Goal: Information Seeking & Learning: Learn about a topic

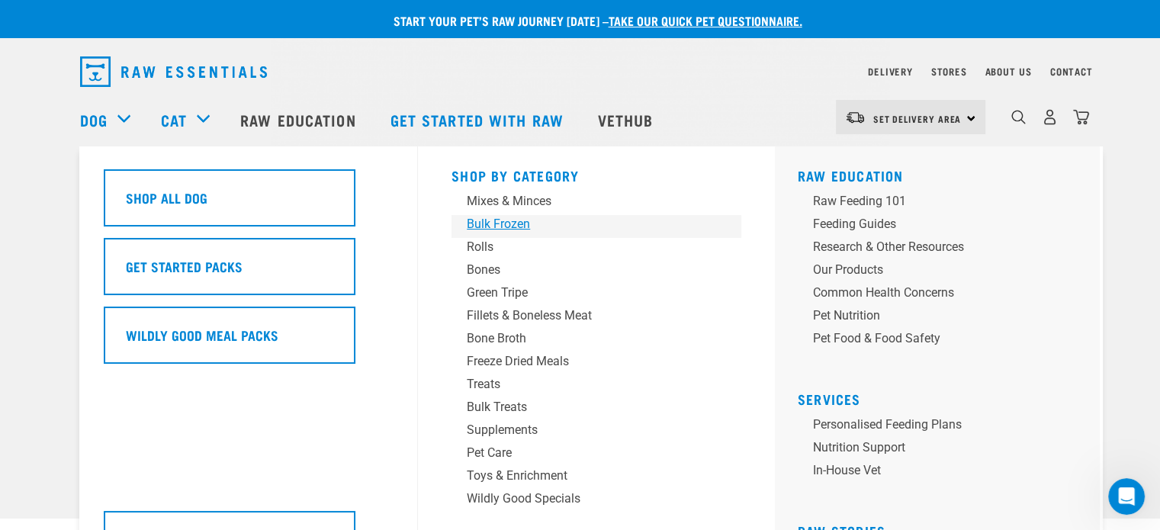
click at [505, 222] on div "Bulk Frozen" at bounding box center [586, 224] width 238 height 18
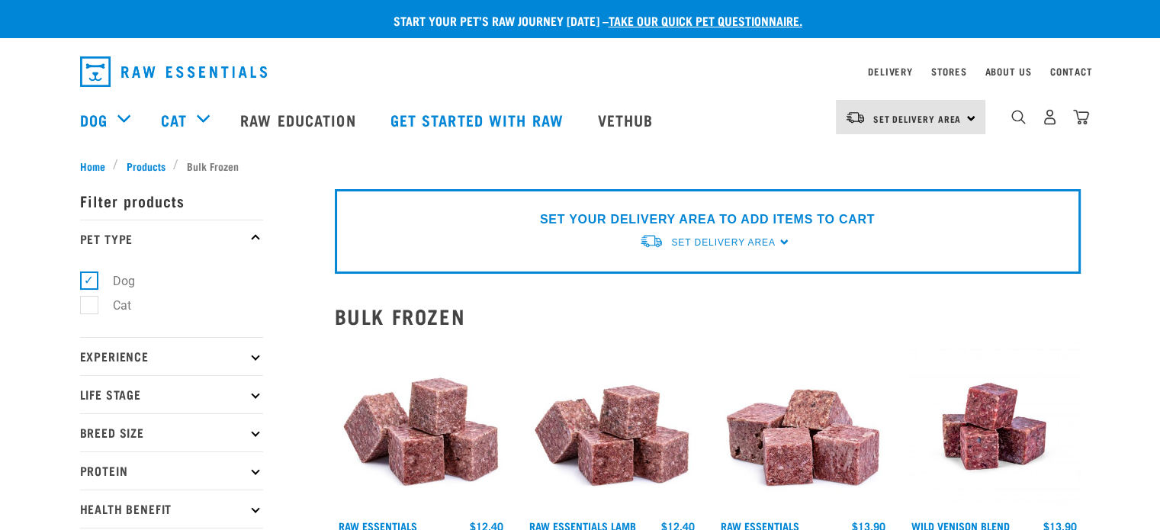
scroll to position [229, 0]
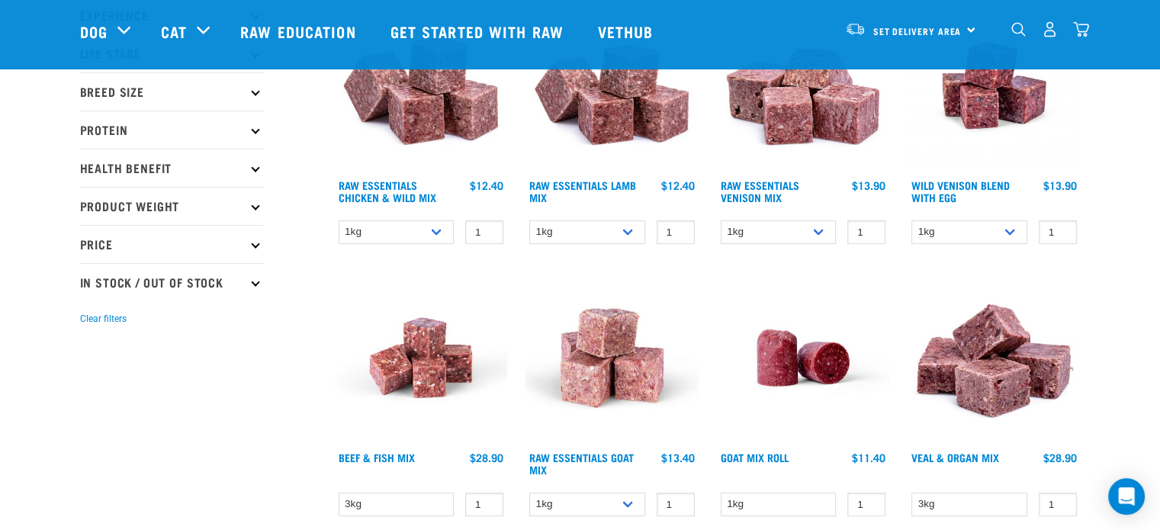
click at [647, 112] on img at bounding box center [611, 85] width 173 height 173
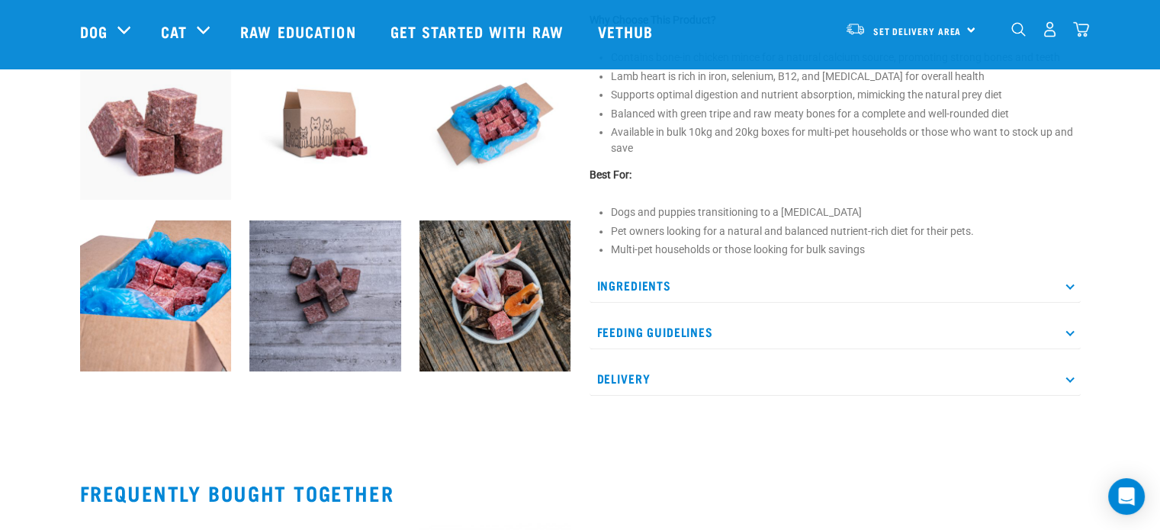
scroll to position [610, 0]
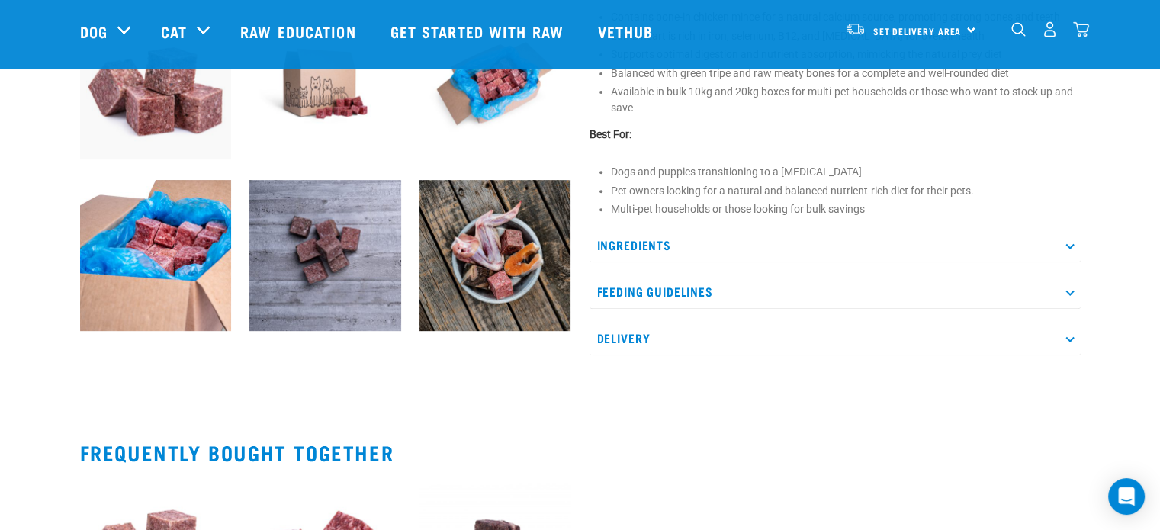
click at [806, 252] on p "Ingredients" at bounding box center [834, 245] width 491 height 34
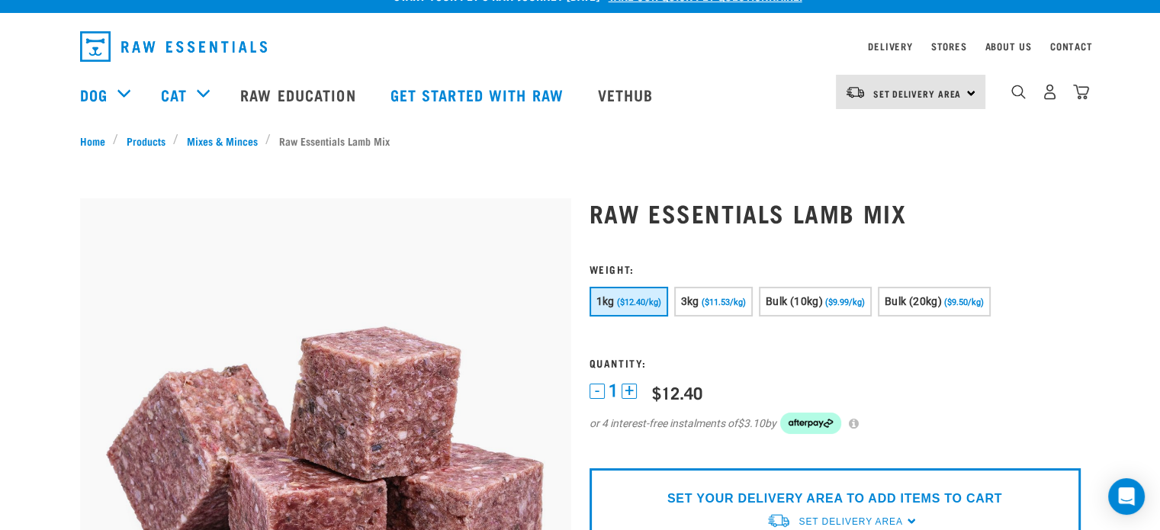
scroll to position [0, 0]
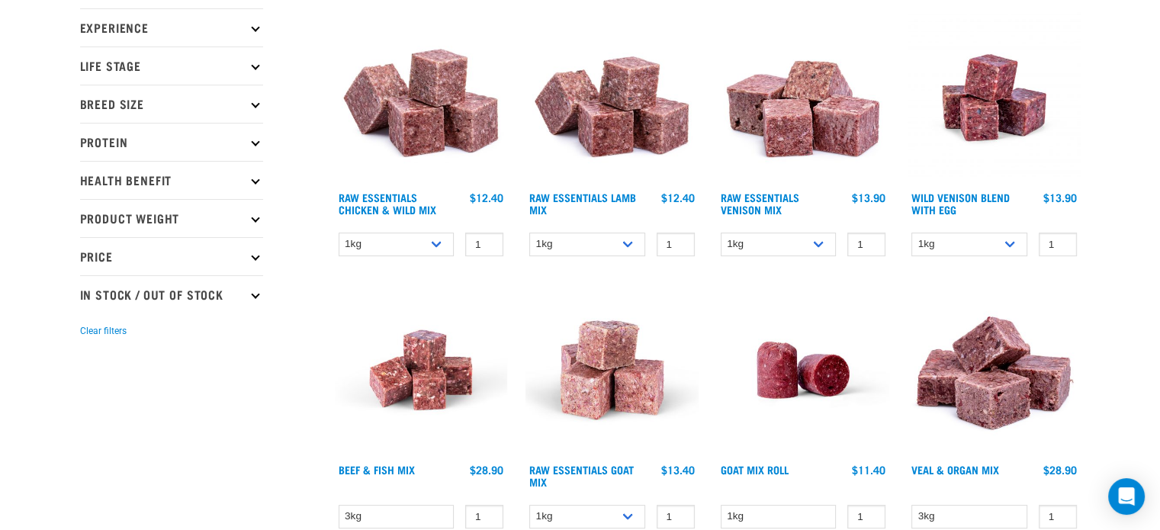
click at [410, 100] on img at bounding box center [421, 97] width 173 height 173
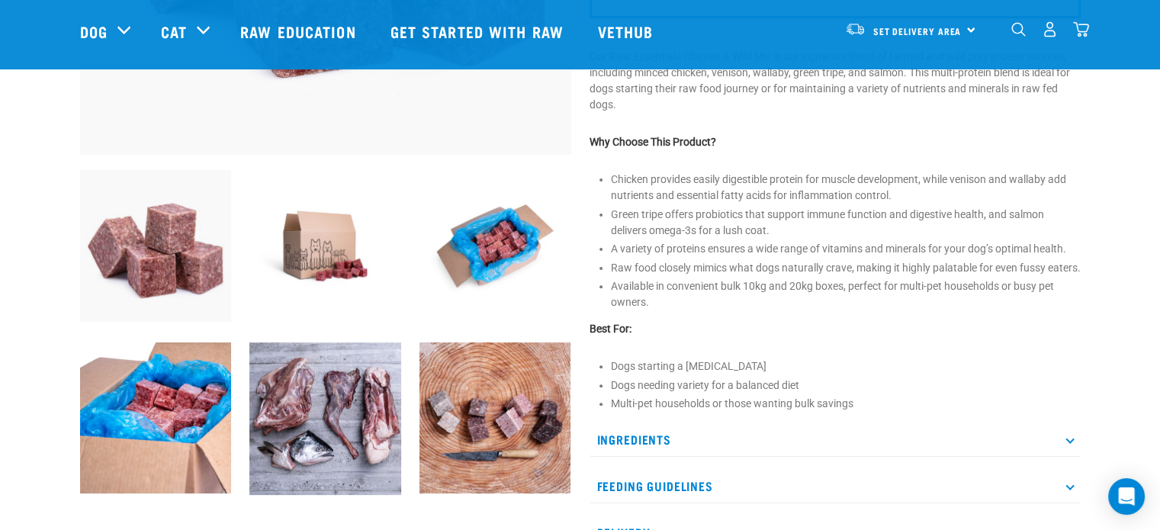
scroll to position [534, 0]
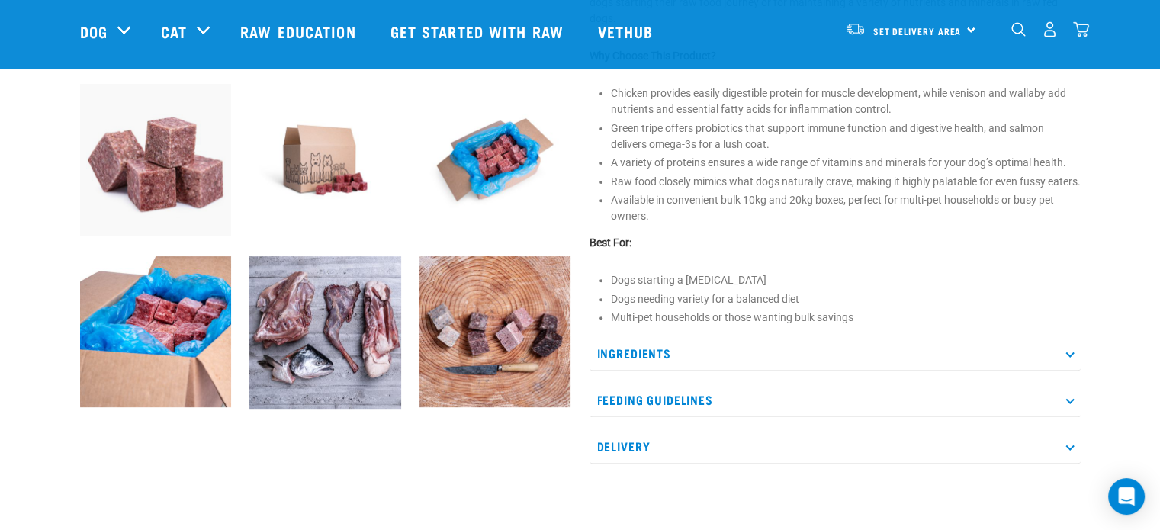
click at [723, 366] on p "Ingredients" at bounding box center [834, 353] width 491 height 34
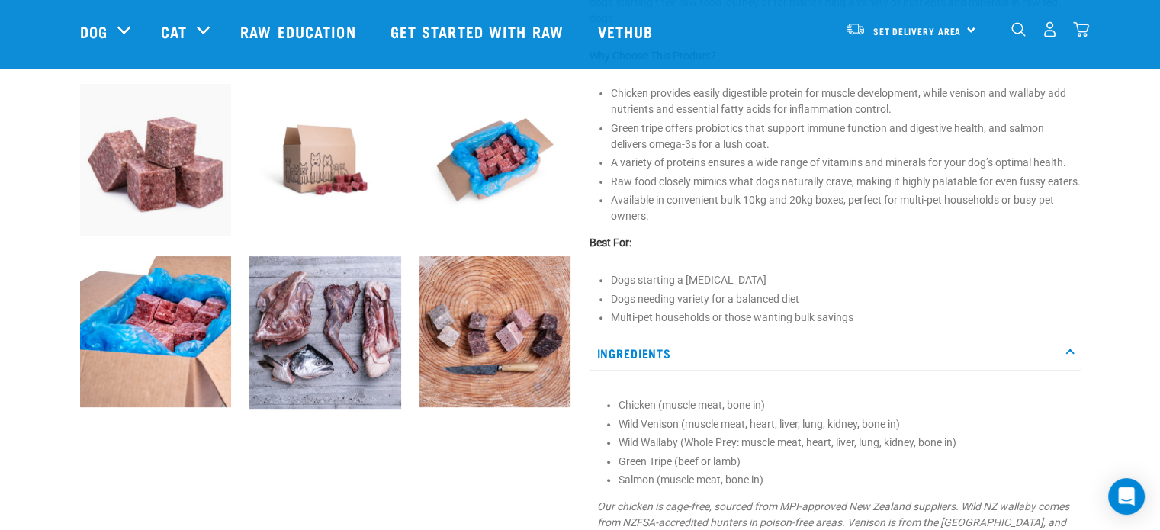
drag, startPoint x: 988, startPoint y: 271, endPoint x: 931, endPoint y: 271, distance: 57.2
click at [988, 271] on div "Raw Essentials Chicken & Wild Mix" at bounding box center [834, 110] width 509 height 1107
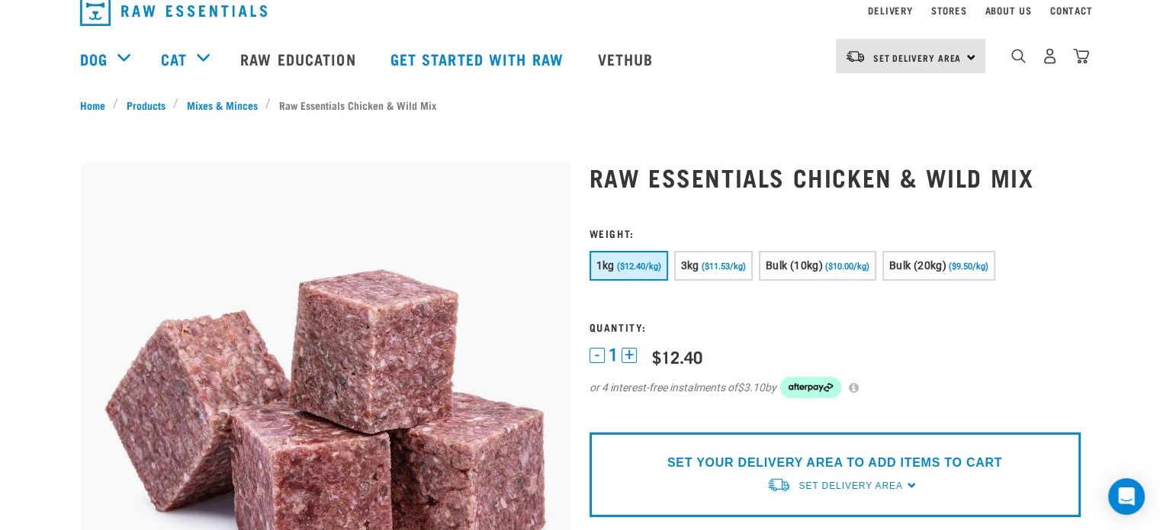
scroll to position [0, 0]
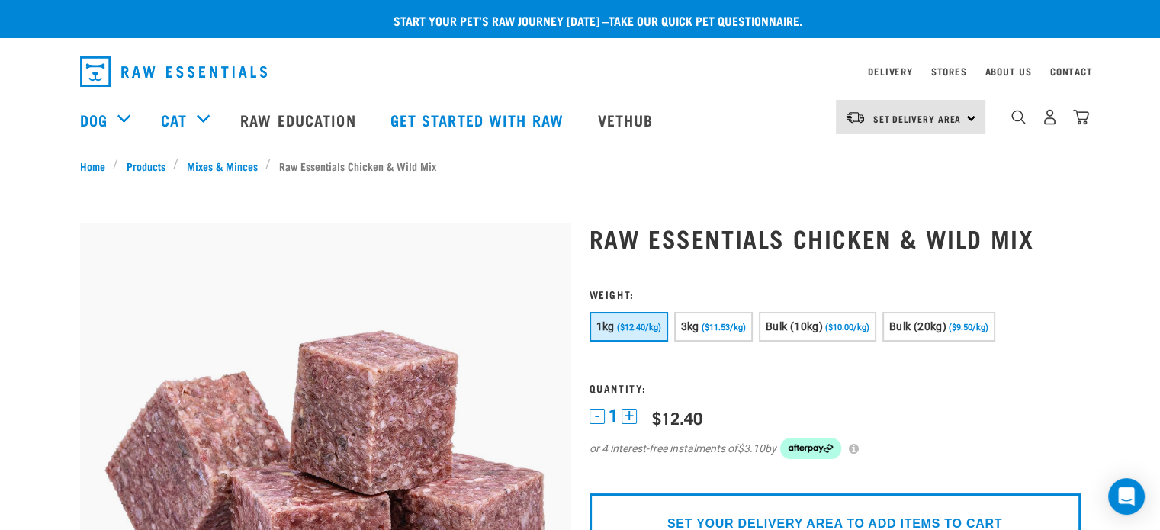
click at [180, 69] on img "dropdown navigation" at bounding box center [173, 71] width 187 height 31
